Goal: Task Accomplishment & Management: Complete application form

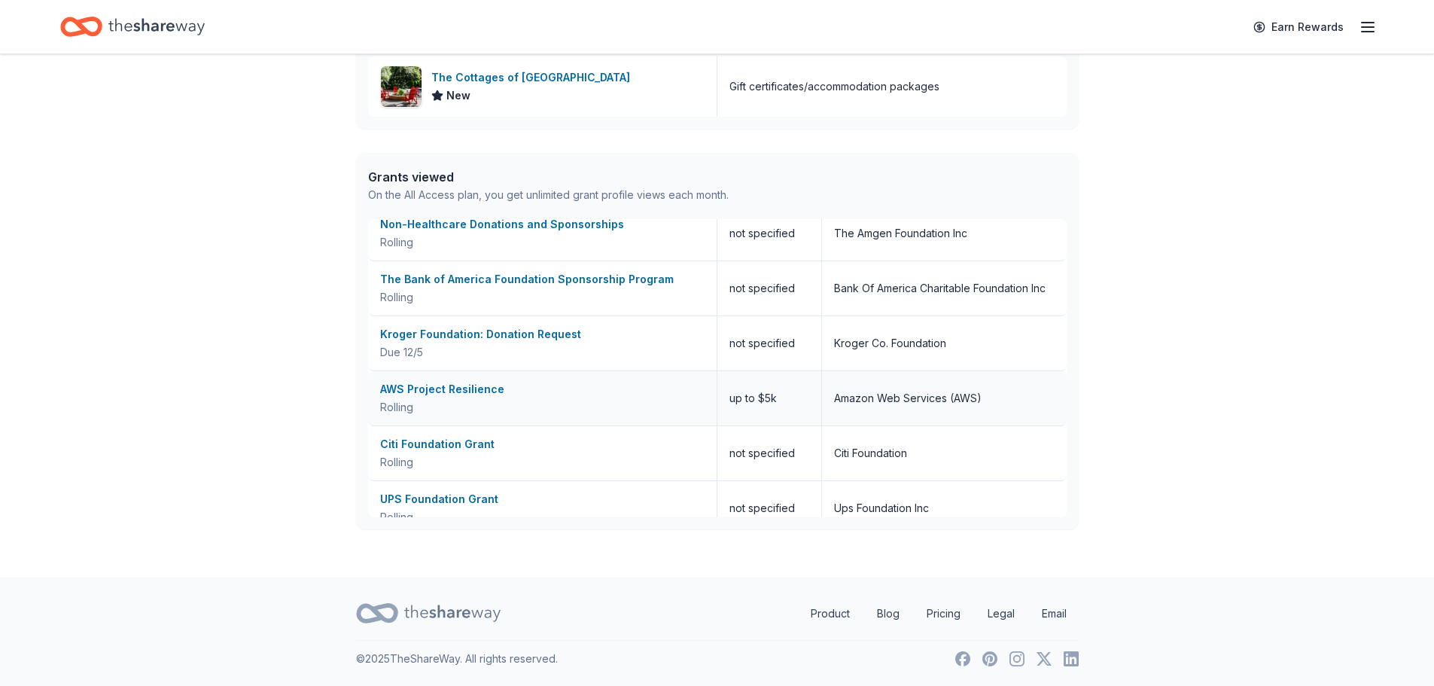
scroll to position [376, 0]
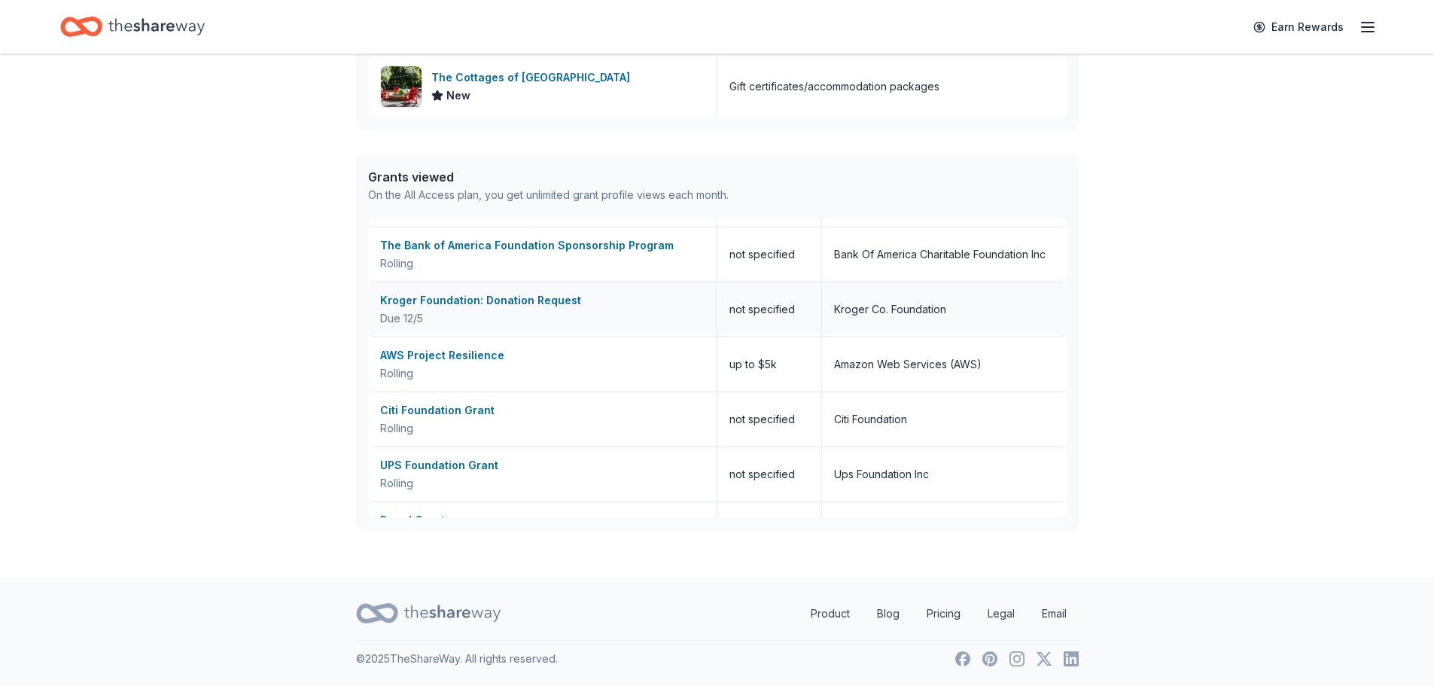
click at [456, 303] on div "Kroger Foundation: Donation Request" at bounding box center [542, 300] width 325 height 18
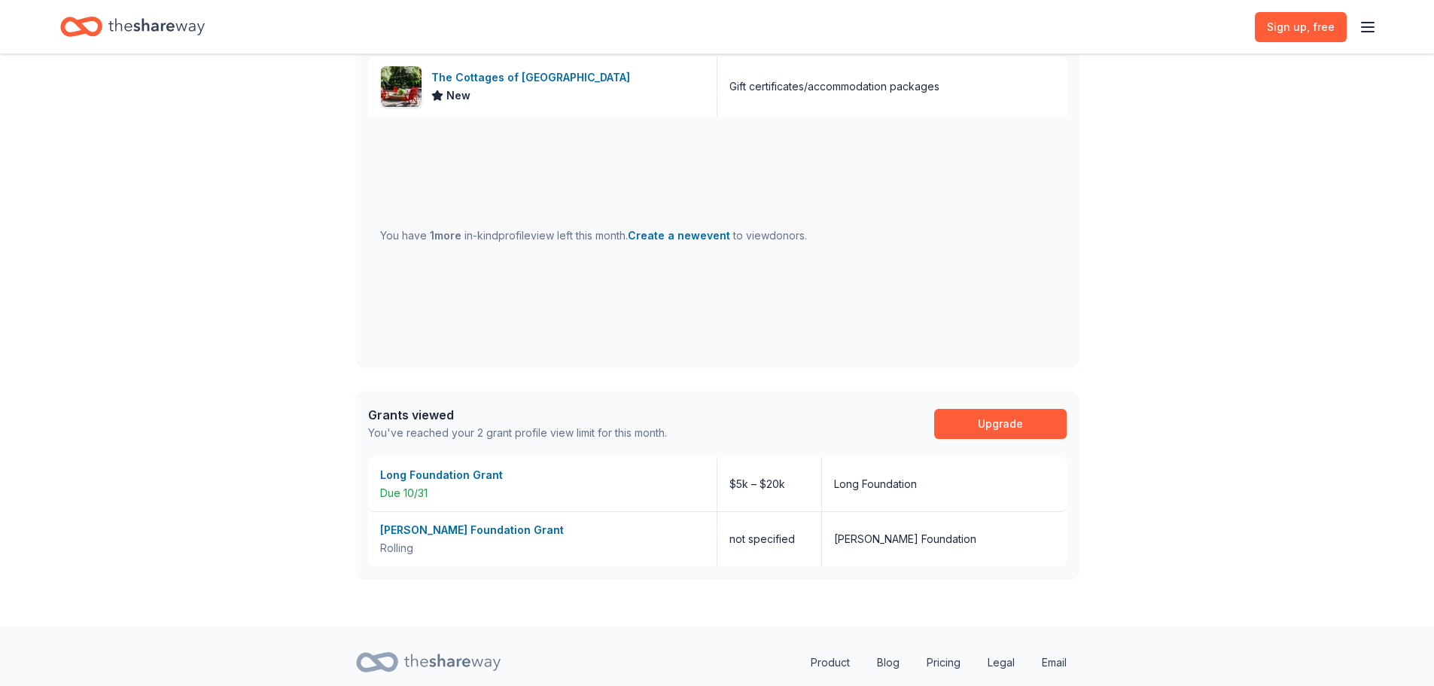
scroll to position [0, 0]
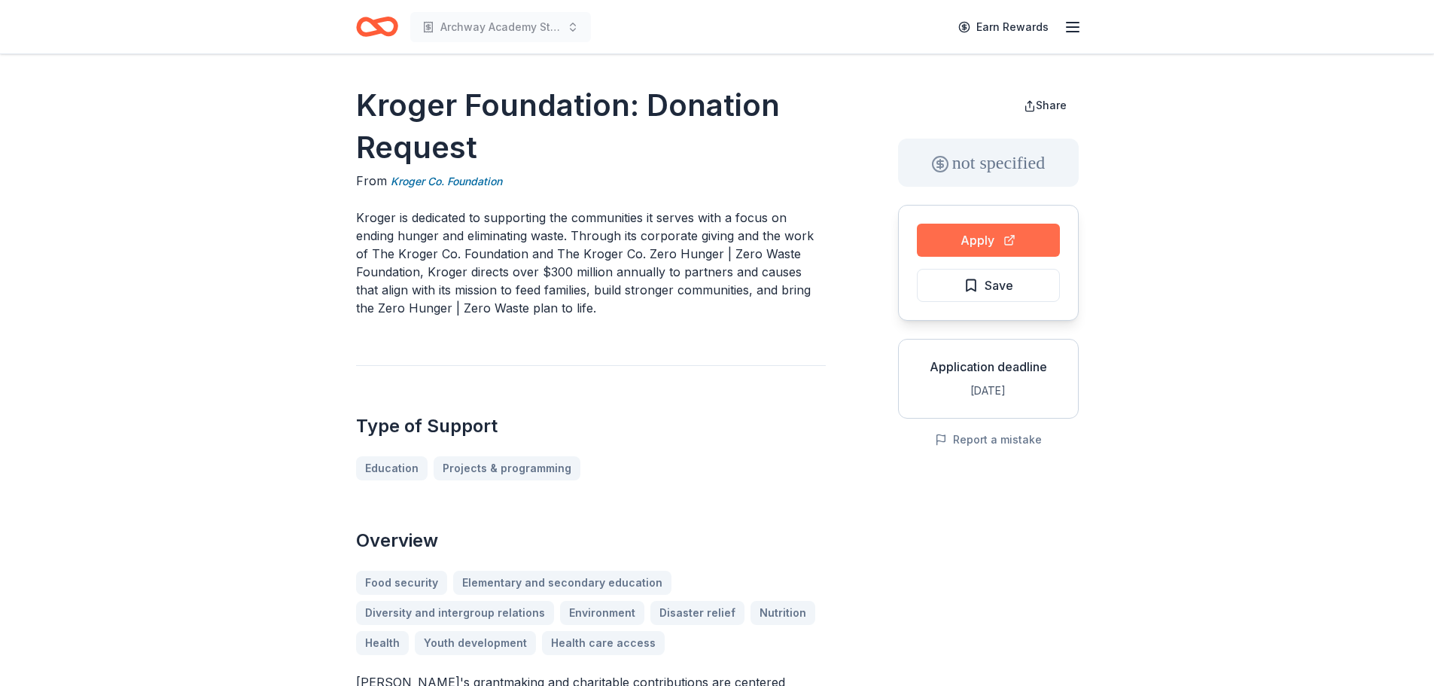
click at [930, 247] on button "Apply" at bounding box center [988, 240] width 143 height 33
